Goal: Task Accomplishment & Management: Manage account settings

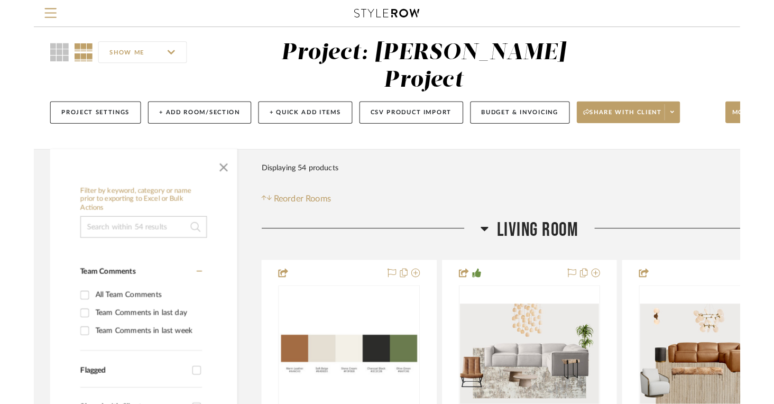
scroll to position [16, 0]
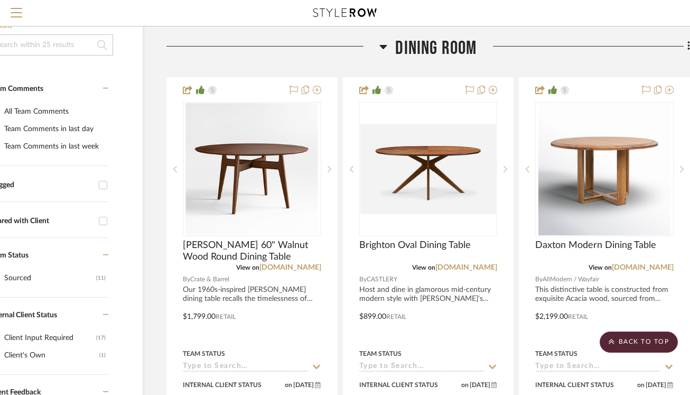
scroll to position [0, 56]
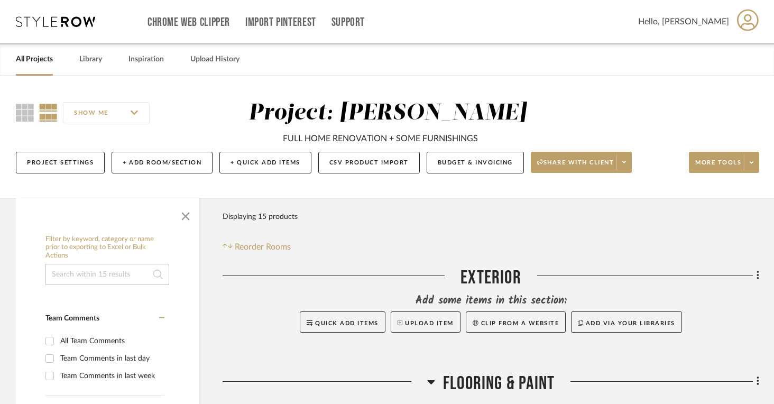
click at [338, 117] on div "Project: Mike Hennessy" at bounding box center [387, 113] width 278 height 22
click at [78, 156] on button "Project Settings" at bounding box center [60, 163] width 89 height 22
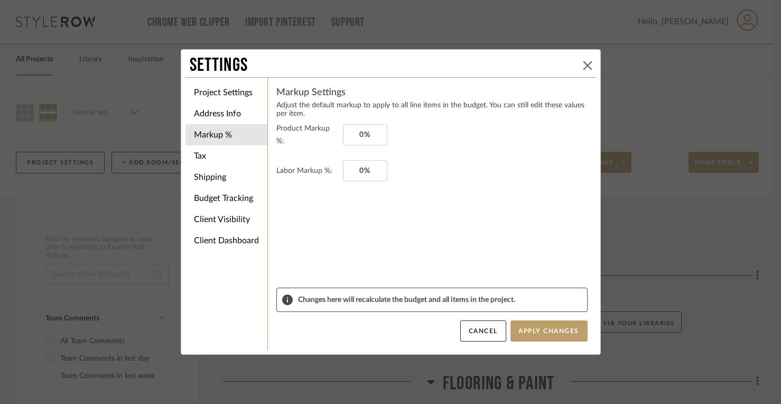
click at [583, 61] on icon at bounding box center [587, 65] width 8 height 8
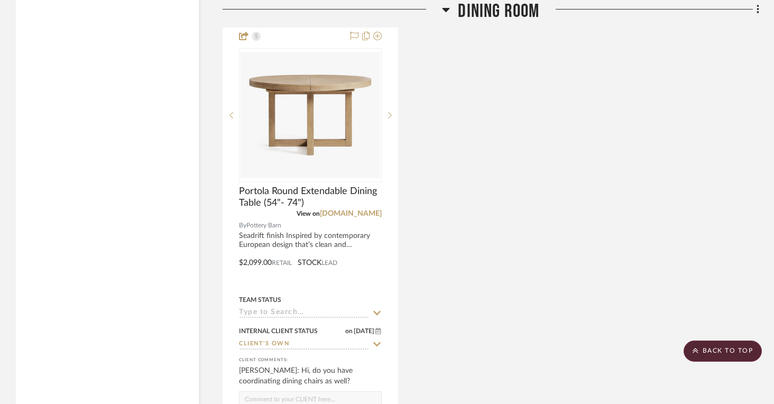
scroll to position [1690, 0]
